Goal: Information Seeking & Learning: Learn about a topic

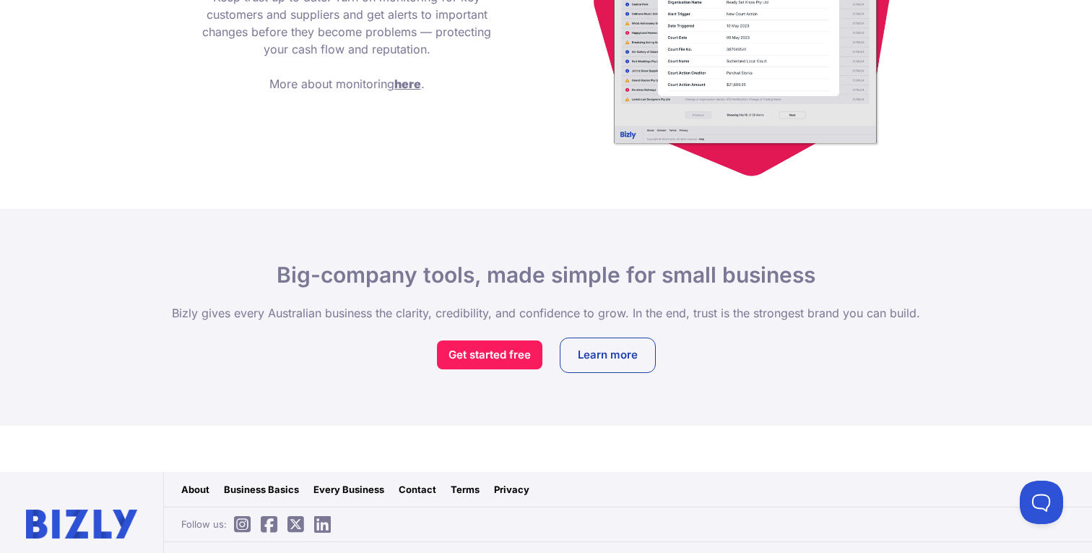
scroll to position [2239, 0]
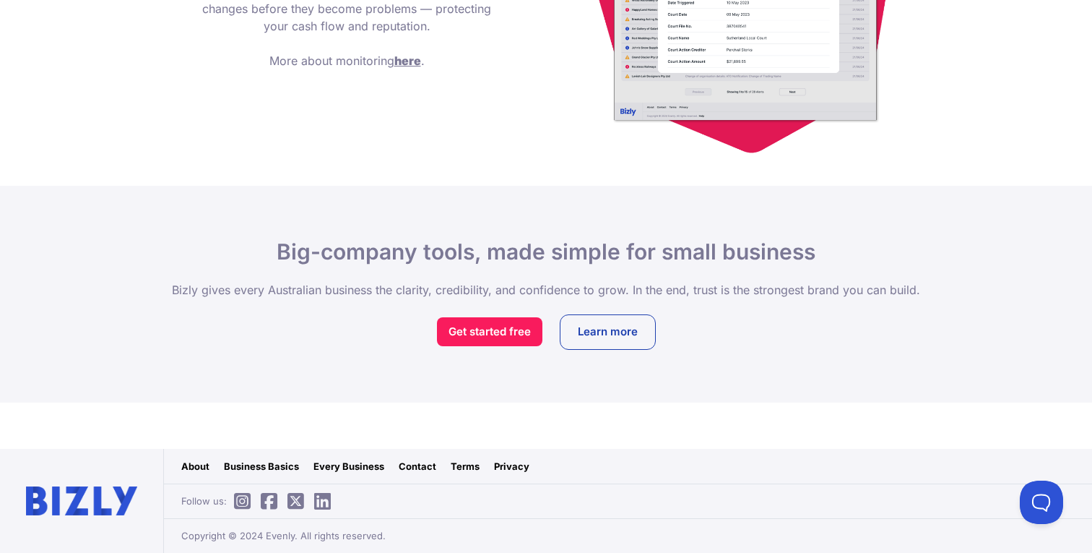
click at [242, 502] on icon at bounding box center [242, 501] width 17 height 1
click at [268, 501] on icon at bounding box center [269, 501] width 17 height 1
click at [426, 467] on link "Contact" at bounding box center [418, 466] width 38 height 14
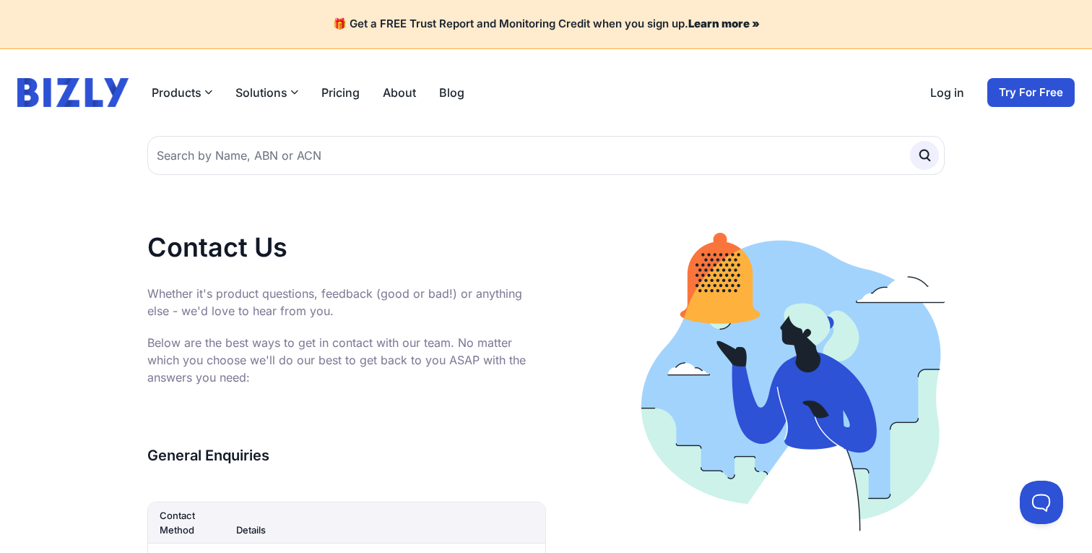
click at [358, 100] on link "Pricing" at bounding box center [340, 92] width 38 height 17
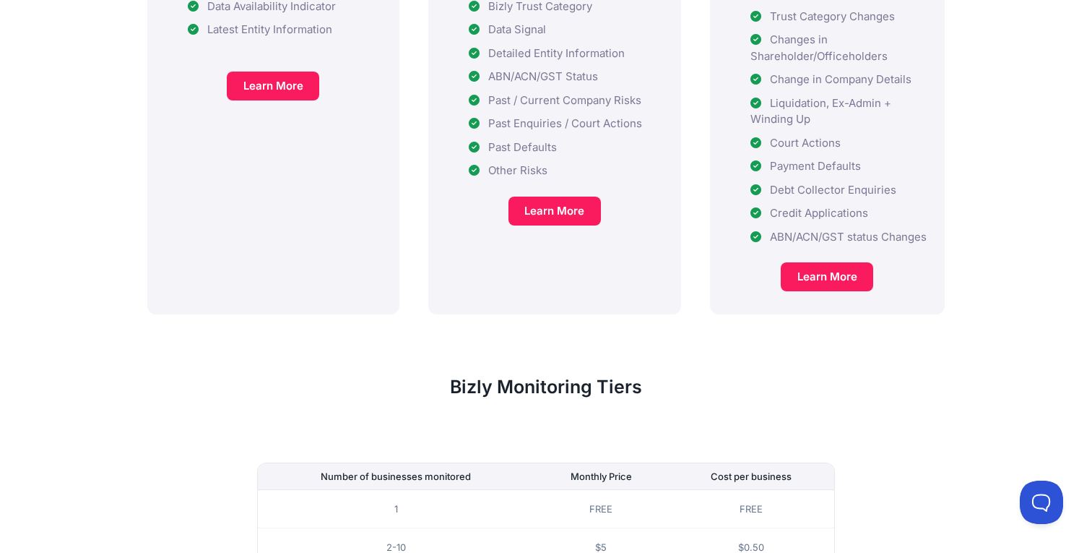
scroll to position [53, 0]
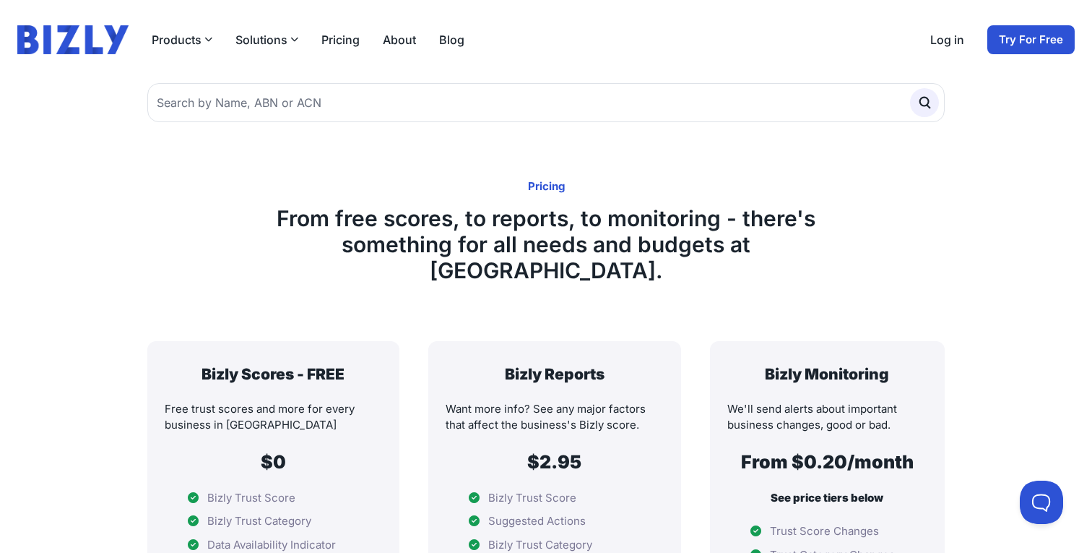
click at [72, 41] on img at bounding box center [72, 39] width 111 height 29
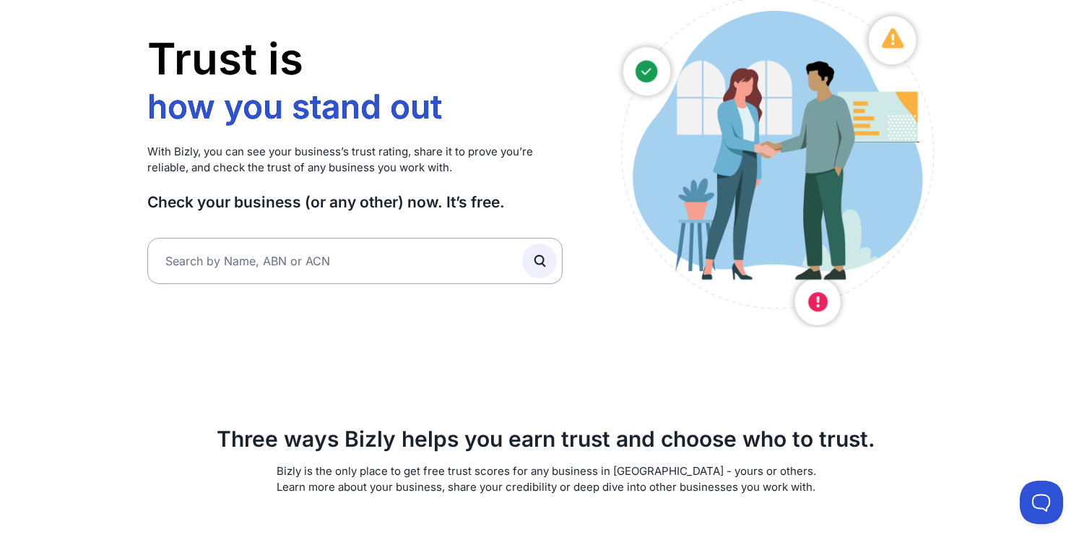
scroll to position [102, 0]
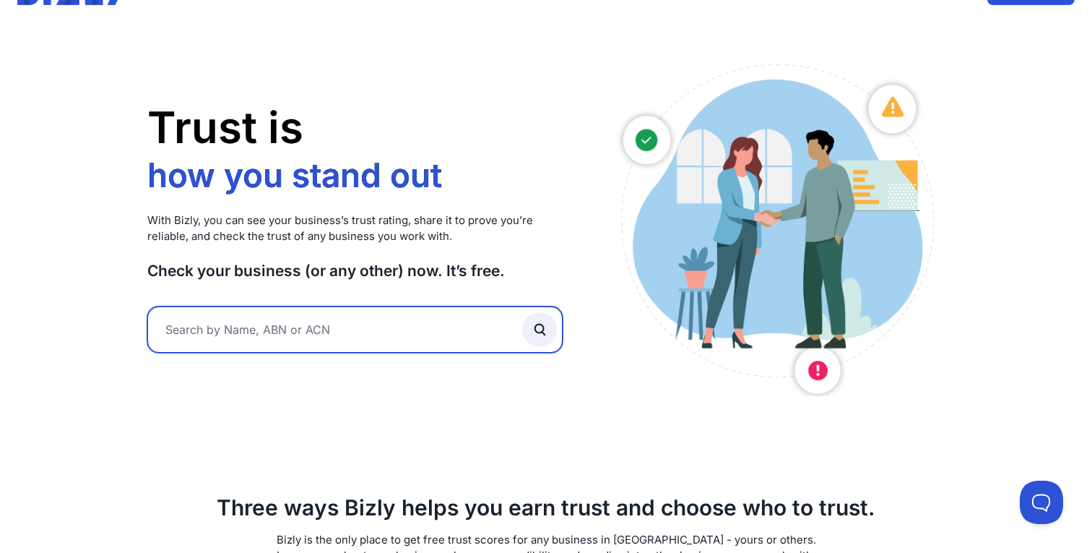
click at [328, 338] on input "text" at bounding box center [354, 329] width 415 height 46
type input "Bizzly"
click at [522, 312] on button "submit" at bounding box center [539, 329] width 35 height 35
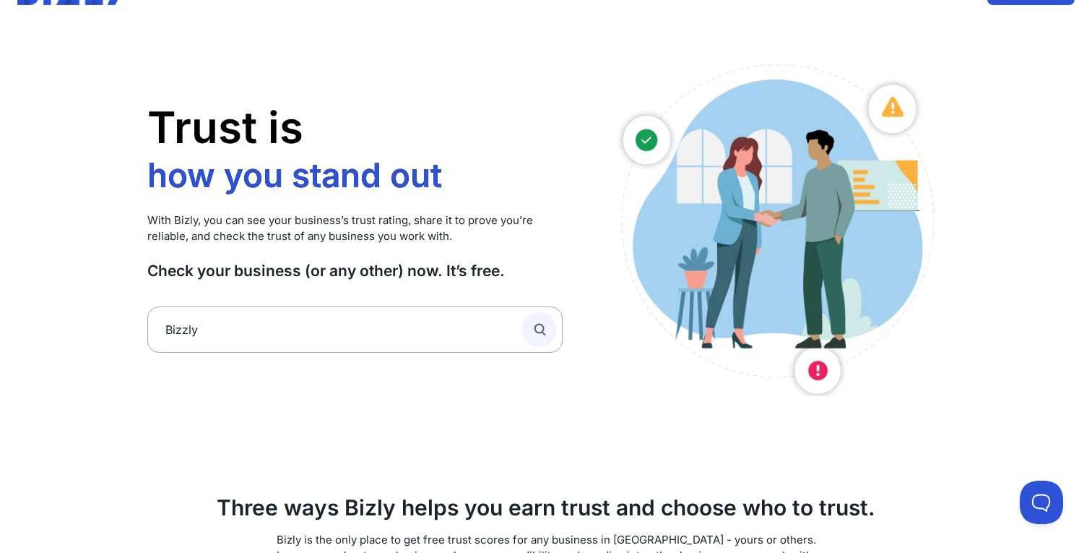
click at [542, 332] on icon "submit" at bounding box center [544, 334] width 4 height 4
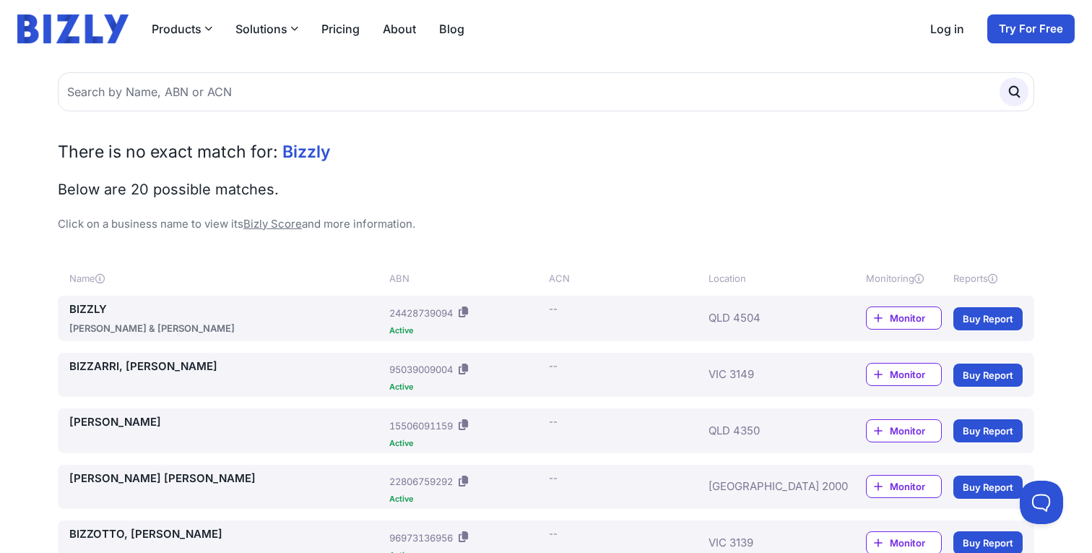
scroll to position [104, 0]
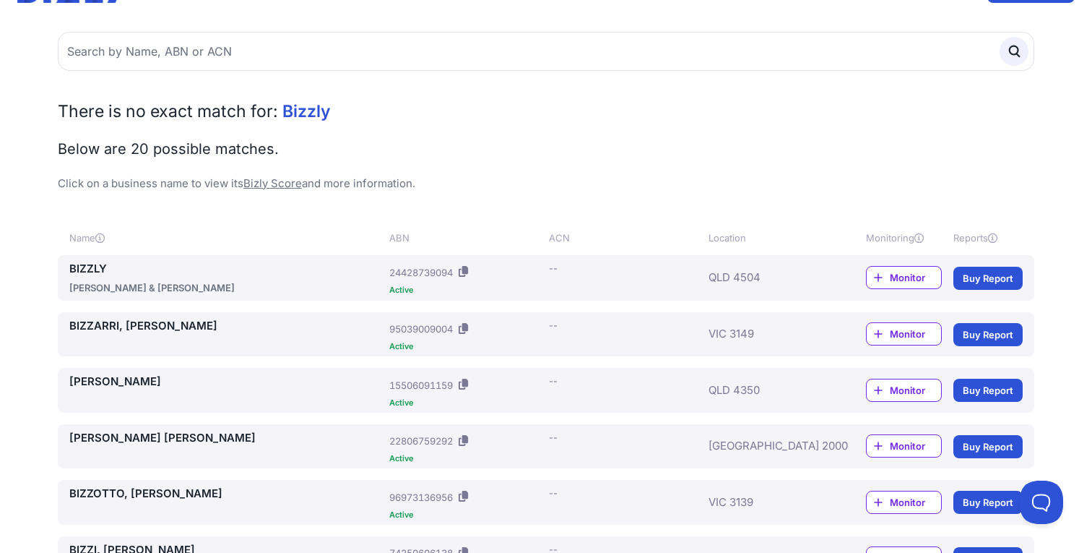
click at [990, 290] on div "Monitor Buy Report" at bounding box center [926, 278] width 194 height 34
click at [987, 282] on link "Buy Report" at bounding box center [987, 278] width 69 height 23
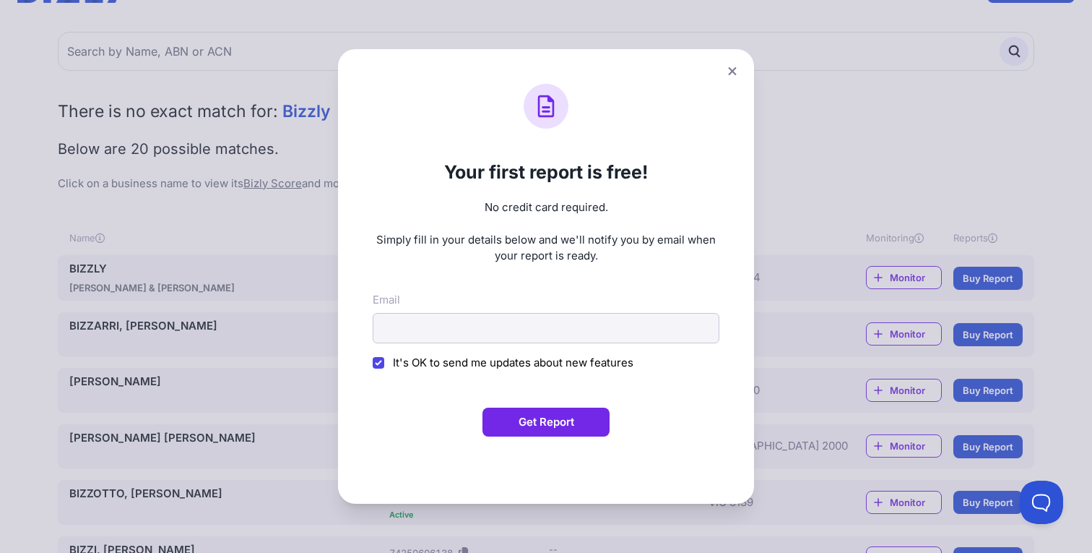
click at [836, 241] on div "Your first report is free! No credit card required. Simply fill in your details…" at bounding box center [546, 276] width 1092 height 553
click at [729, 77] on button at bounding box center [732, 71] width 20 height 21
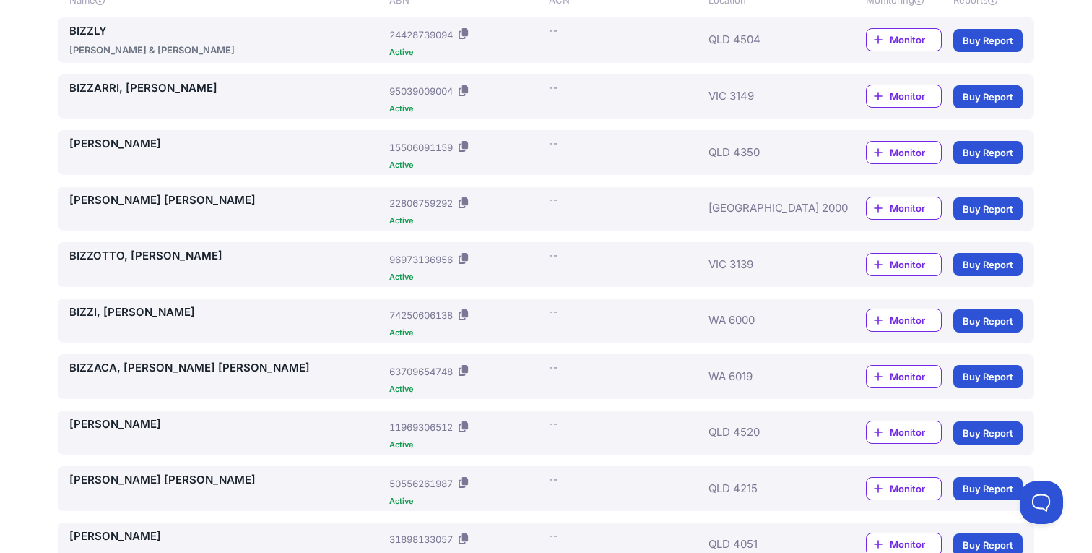
scroll to position [0, 0]
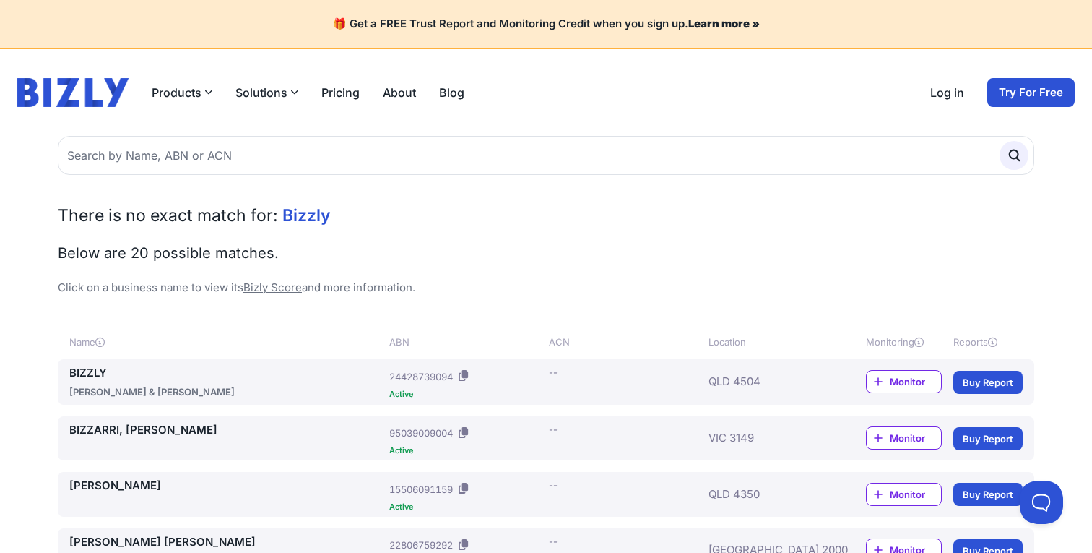
click at [446, 99] on link "Blog" at bounding box center [451, 92] width 25 height 17
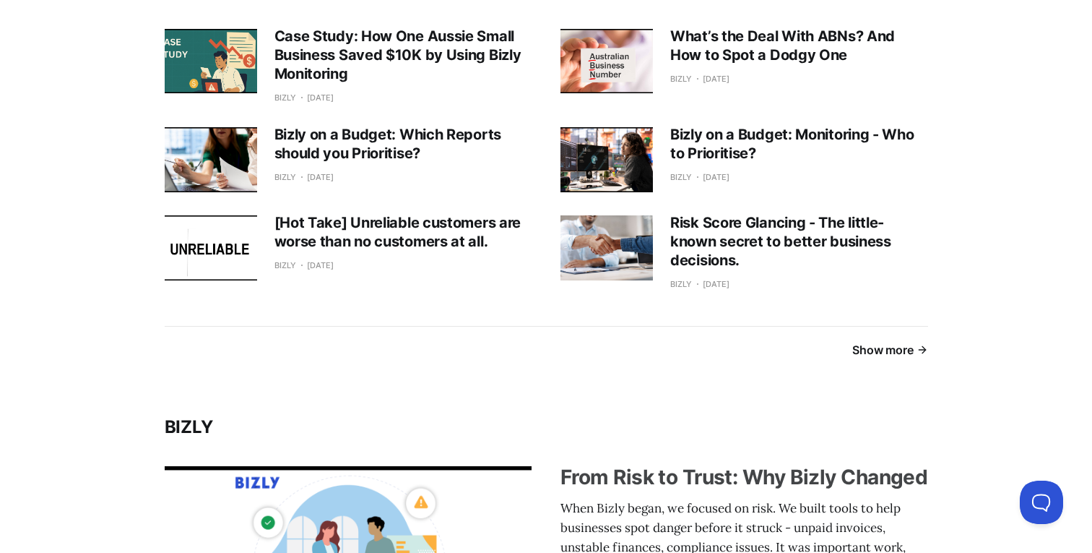
scroll to position [1591, 0]
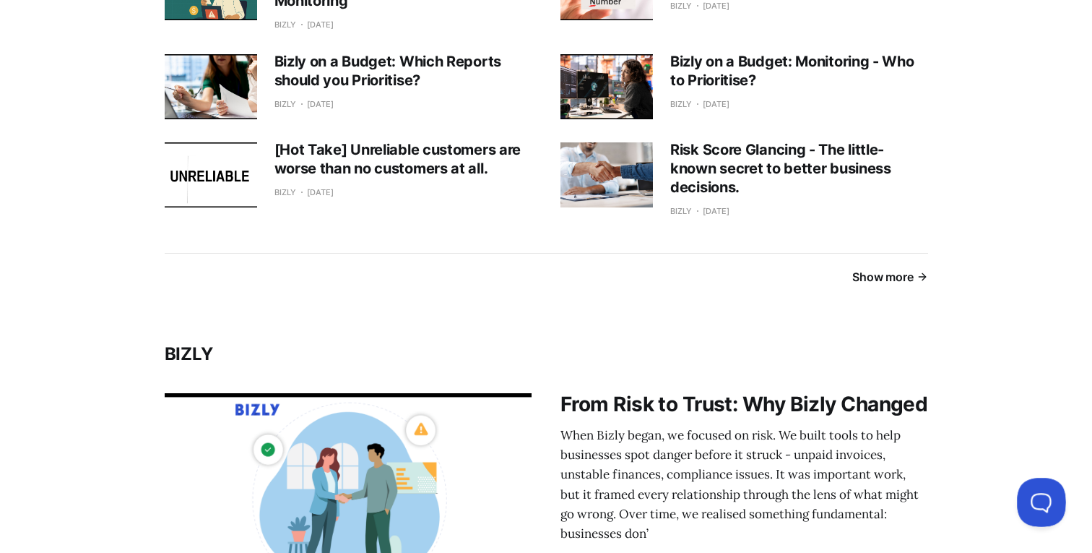
click at [1034, 500] on button at bounding box center [1038, 498] width 43 height 43
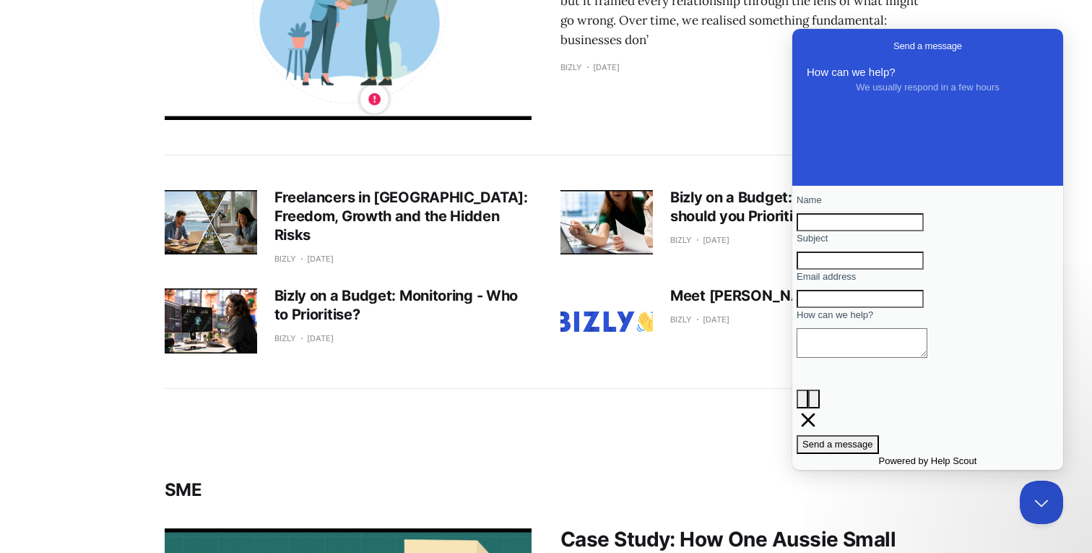
scroll to position [2101, 0]
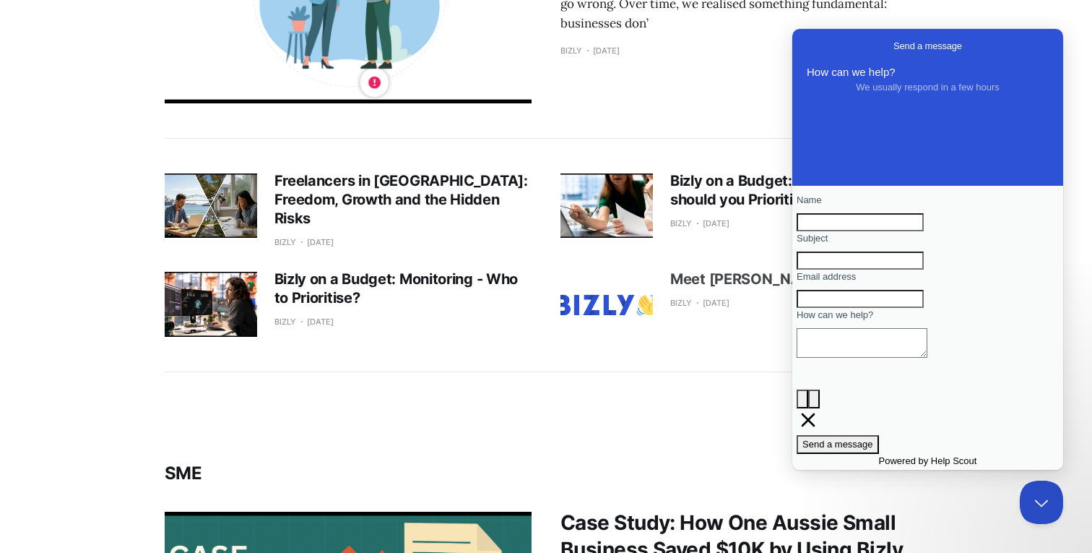
click at [715, 270] on h3 "Meet Bizly." at bounding box center [751, 279] width 162 height 19
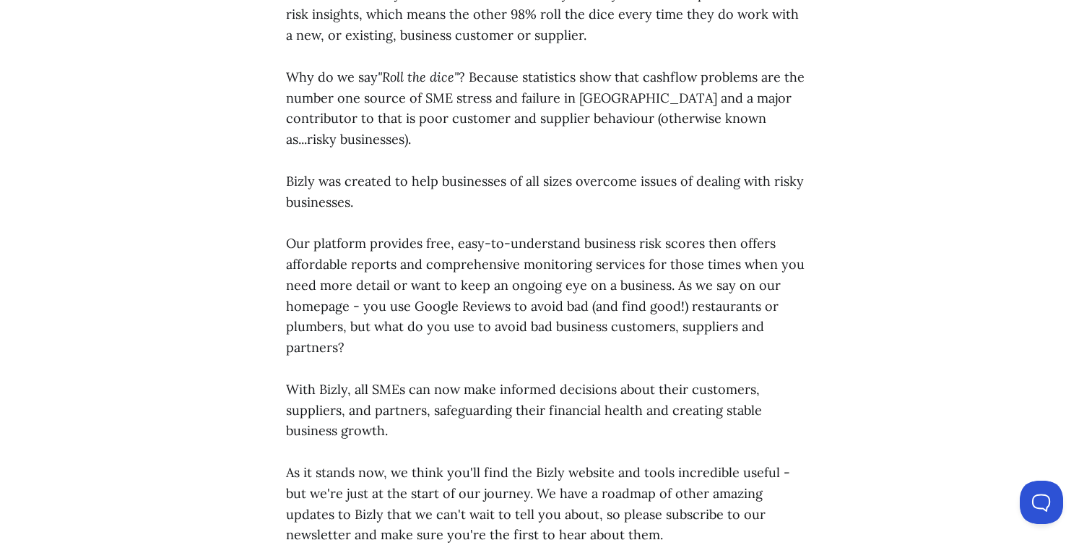
scroll to position [1422, 0]
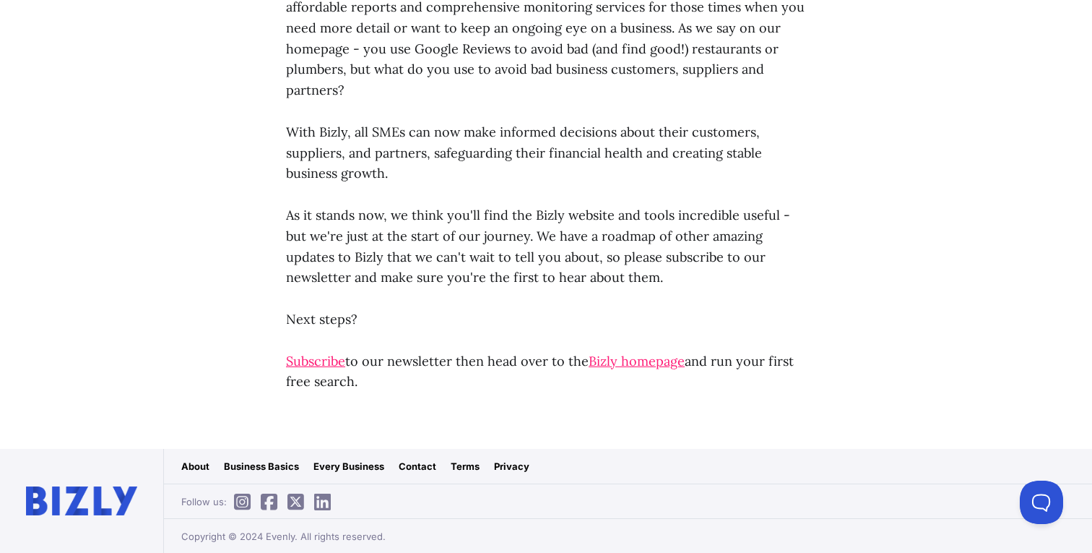
click at [267, 502] on icon at bounding box center [269, 502] width 17 height 1
